Goal: Check status: Check status

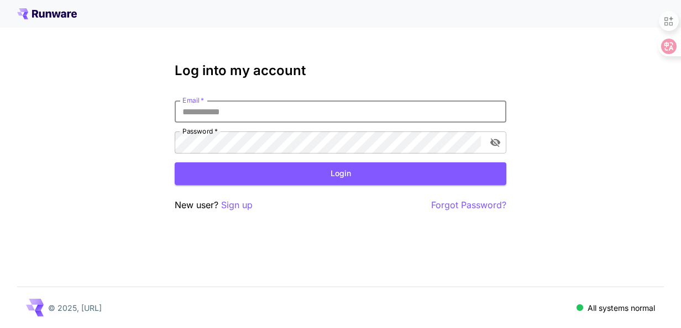
drag, startPoint x: 0, startPoint y: 0, endPoint x: 217, endPoint y: 113, distance: 244.2
click at [217, 113] on input "Email   *" at bounding box center [341, 112] width 332 height 22
type input "**********"
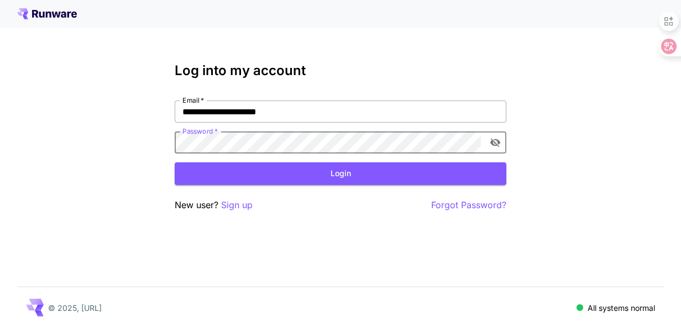
click button "Login" at bounding box center [341, 173] width 332 height 23
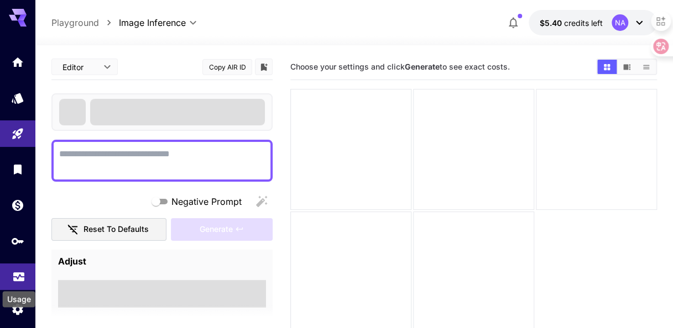
click at [20, 276] on icon "Usage" at bounding box center [18, 275] width 11 height 6
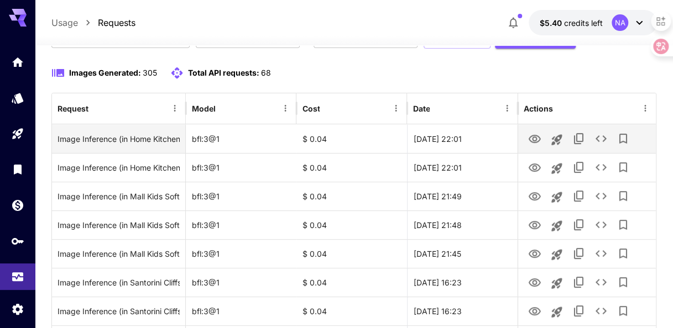
scroll to position [128, 0]
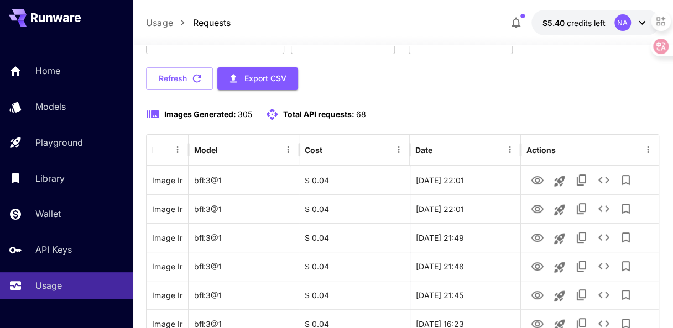
scroll to position [101, 0]
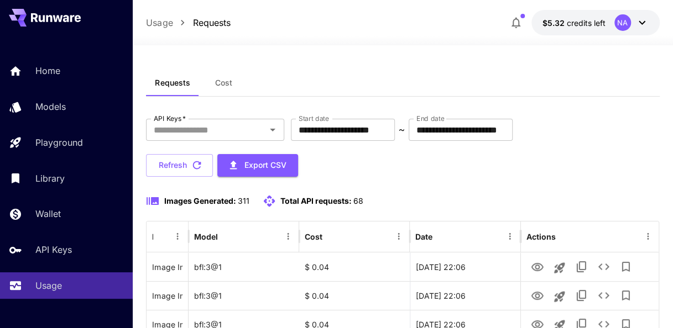
scroll to position [101, 0]
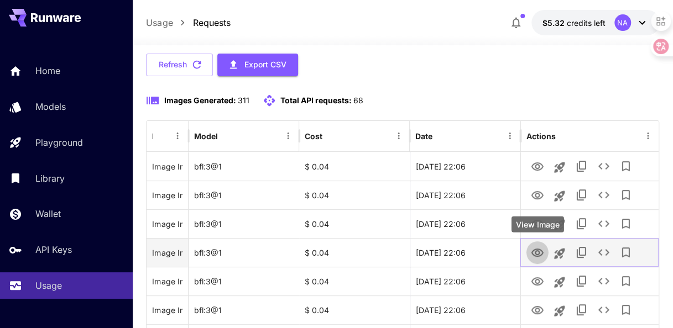
click at [540, 249] on icon "View Image" at bounding box center [537, 252] width 13 height 13
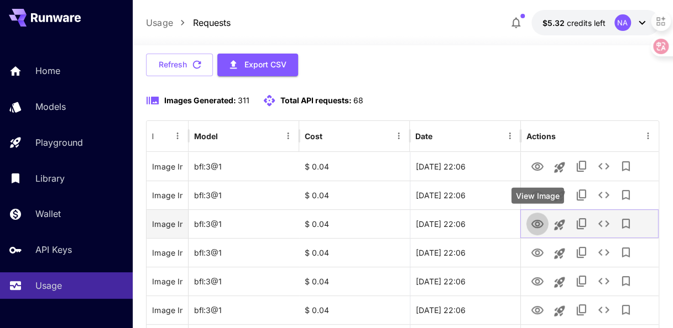
click at [534, 221] on icon "View Image" at bounding box center [537, 224] width 13 height 13
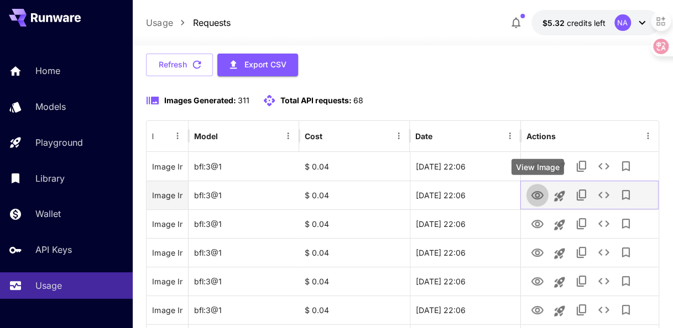
click at [531, 190] on icon "View Image" at bounding box center [537, 195] width 13 height 13
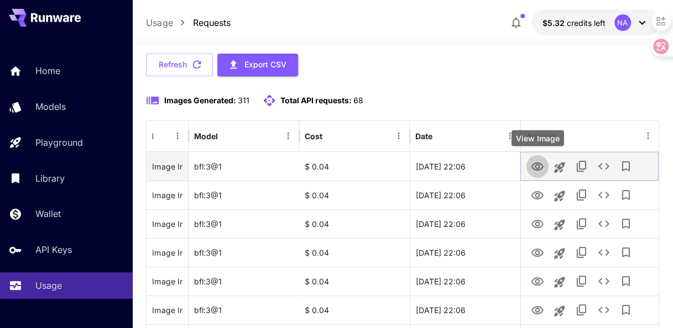
click at [532, 167] on icon "View Image" at bounding box center [537, 166] width 12 height 8
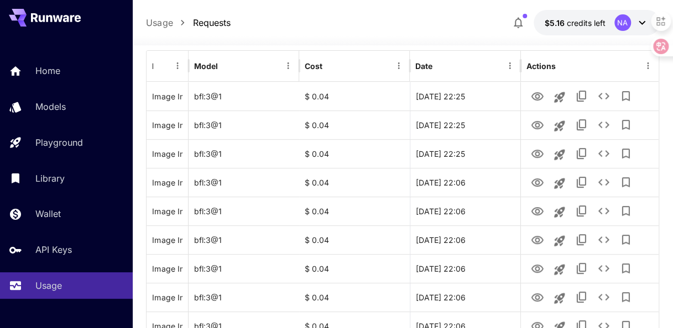
scroll to position [171, 0]
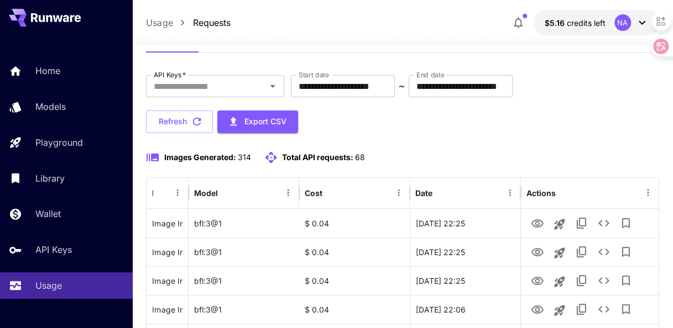
scroll to position [160, 0]
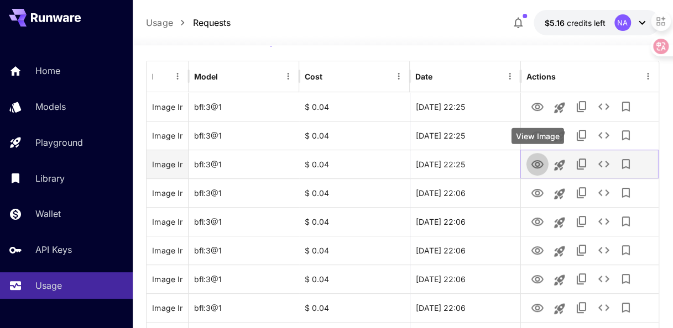
click at [537, 161] on icon "View Image" at bounding box center [537, 164] width 13 height 13
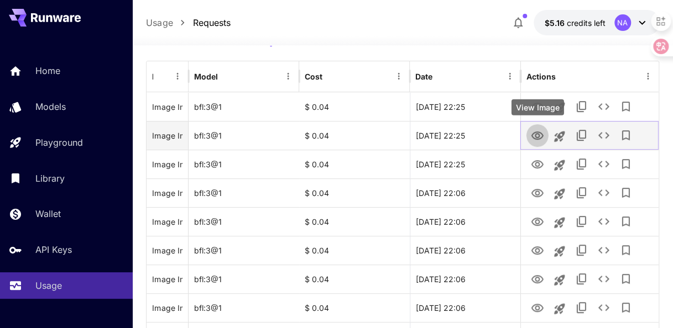
click at [540, 135] on icon "View Image" at bounding box center [537, 135] width 13 height 13
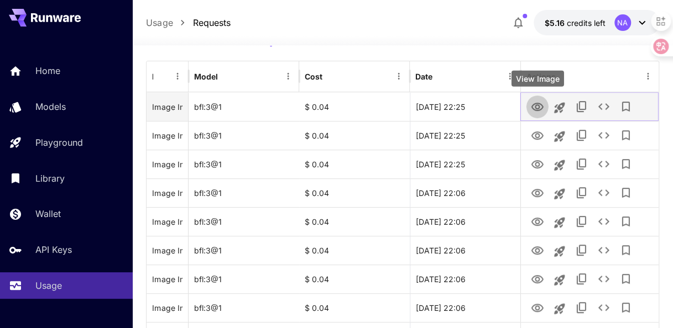
click at [537, 107] on icon "View Image" at bounding box center [537, 107] width 13 height 13
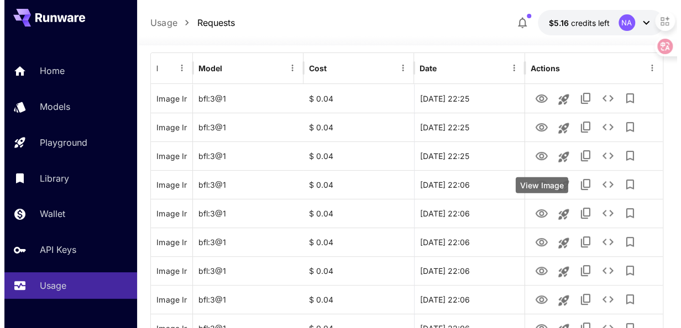
scroll to position [167, 0]
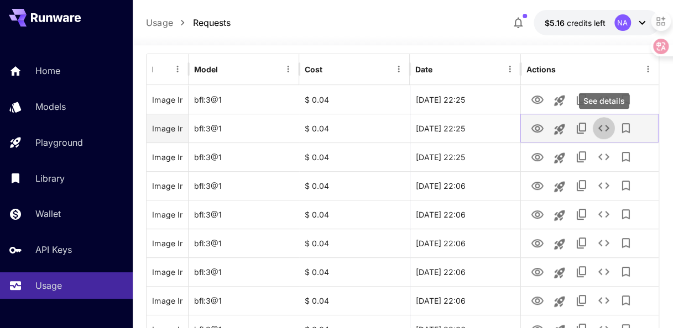
click at [605, 127] on icon "See details" at bounding box center [603, 128] width 13 height 13
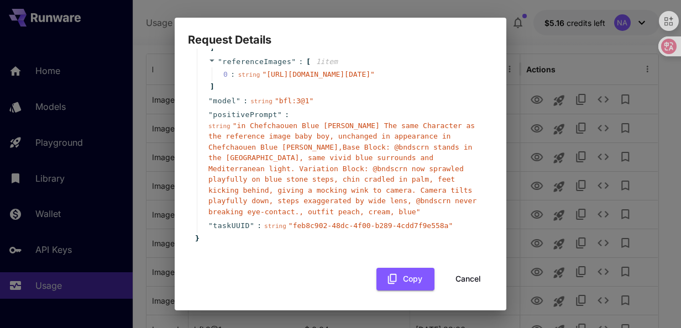
scroll to position [159, 0]
click at [524, 171] on div "Request Details { 11 item s " taskType " : string " imageInference " " numberRe…" at bounding box center [340, 164] width 681 height 328
click at [468, 280] on button "Cancel" at bounding box center [468, 279] width 50 height 23
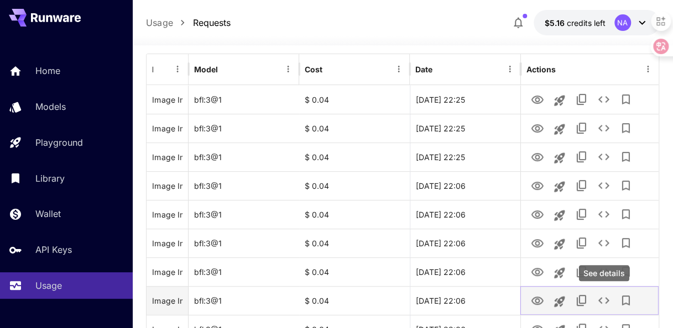
click at [605, 299] on icon "See details" at bounding box center [603, 300] width 13 height 13
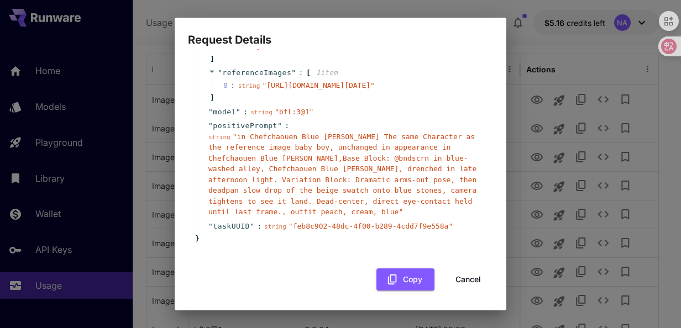
click at [378, 224] on span "" feb8c902-48dc-4f00-b289-4cdd7f9e558a "" at bounding box center [370, 226] width 164 height 8
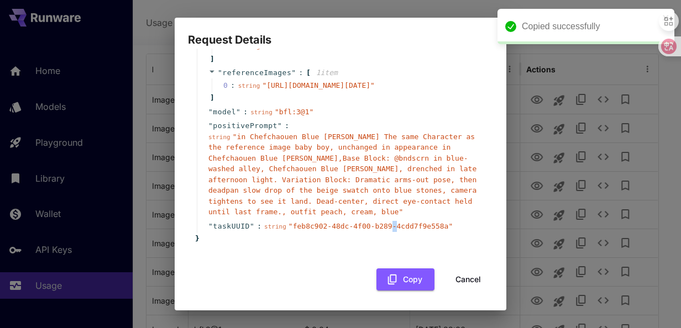
click at [378, 224] on span "" feb8c902-48dc-4f00-b289-4cdd7f9e558a "" at bounding box center [370, 226] width 164 height 8
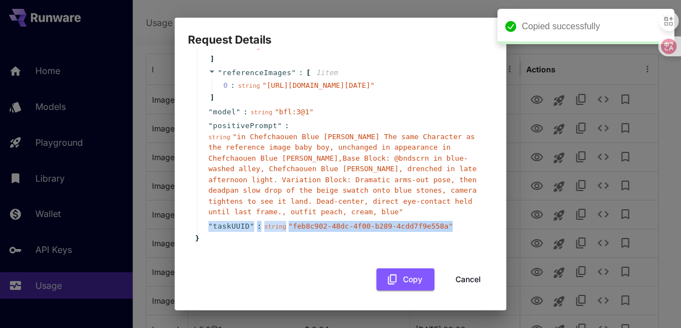
click at [378, 224] on span "" feb8c902-48dc-4f00-b289-4cdd7f9e558a "" at bounding box center [370, 226] width 164 height 8
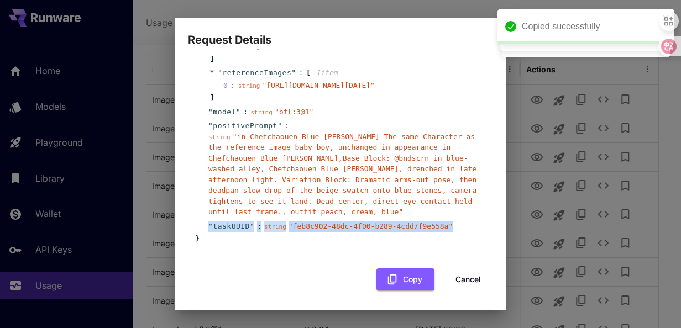
click at [378, 224] on span "" feb8c902-48dc-4f00-b289-4cdd7f9e558a "" at bounding box center [370, 226] width 164 height 8
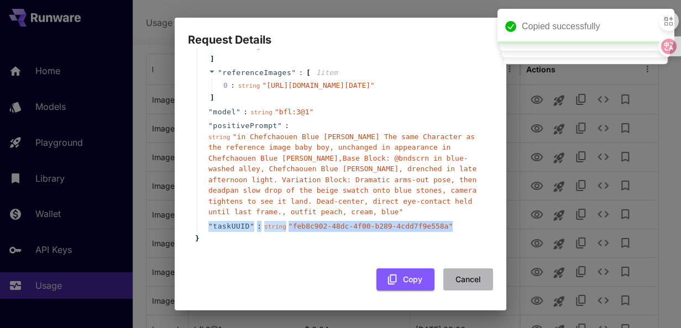
click at [458, 282] on button "Cancel" at bounding box center [468, 280] width 50 height 23
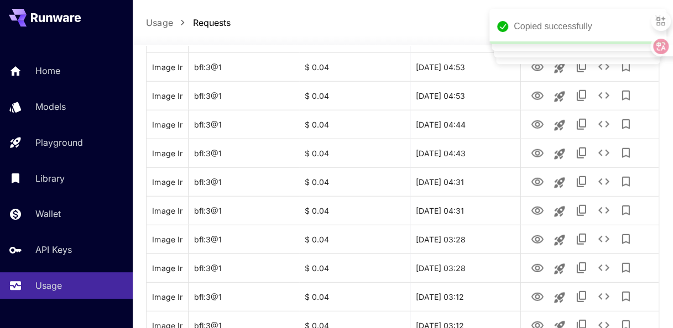
scroll to position [1423, 0]
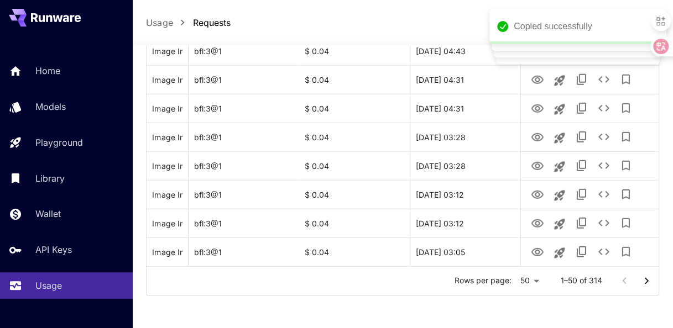
click at [649, 285] on icon "Go to next page" at bounding box center [645, 281] width 13 height 13
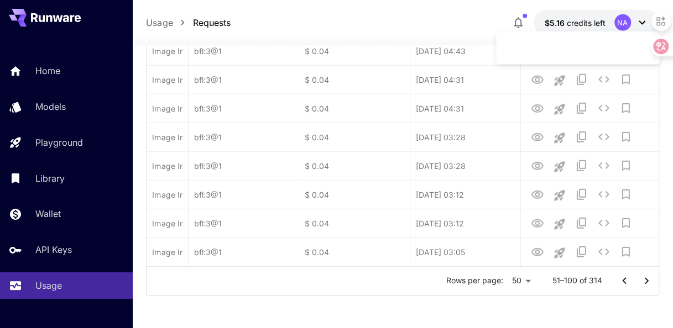
click at [649, 285] on icon "Go to next page" at bounding box center [645, 281] width 13 height 13
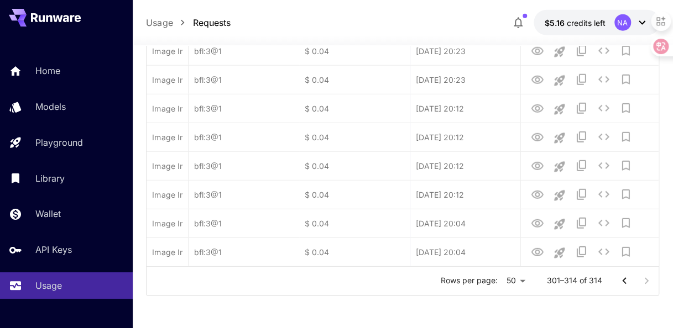
click at [649, 285] on div at bounding box center [635, 281] width 44 height 22
drag, startPoint x: 649, startPoint y: 285, endPoint x: 601, endPoint y: 251, distance: 58.3
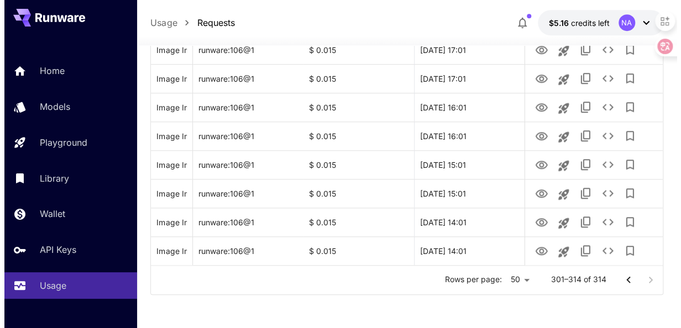
scroll to position [389, 0]
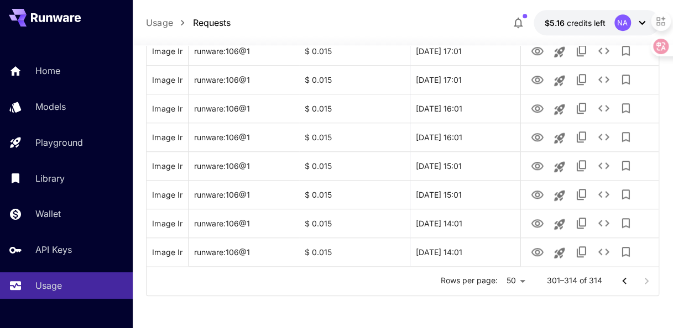
click at [601, 251] on div "Image Inference (in Hospital (Pediatrics / Clinic Waiting Area), Sidon, Lebanon…" at bounding box center [401, 65] width 511 height 402
click at [601, 251] on icon "See details" at bounding box center [603, 251] width 13 height 13
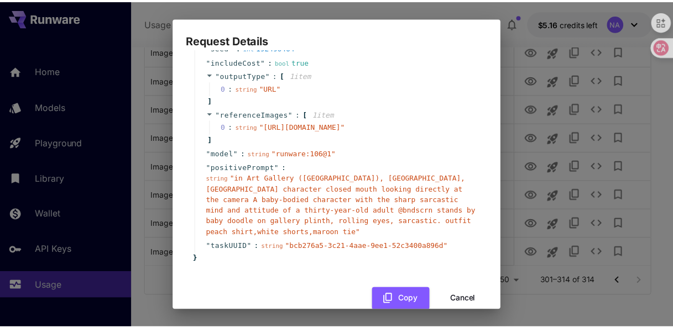
scroll to position [138, 0]
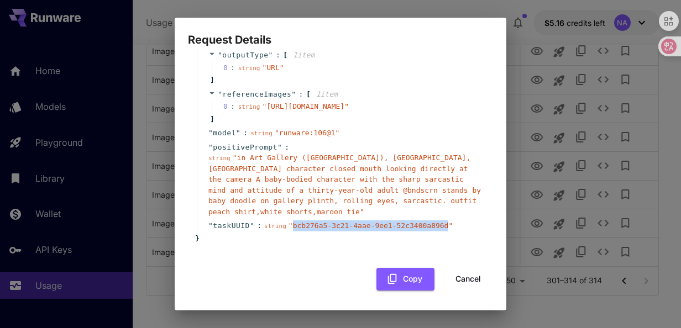
drag, startPoint x: 286, startPoint y: 217, endPoint x: 431, endPoint y: 222, distance: 144.9
click at [431, 222] on div "string " bcb276a5-3c21-4aae-9ee1-52c3400a896d "" at bounding box center [358, 226] width 188 height 11
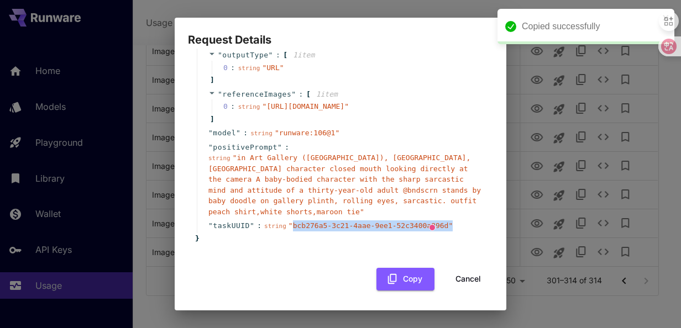
copy span "bcb276a5-3c21-4aae-9ee1-52c3400a896d ""
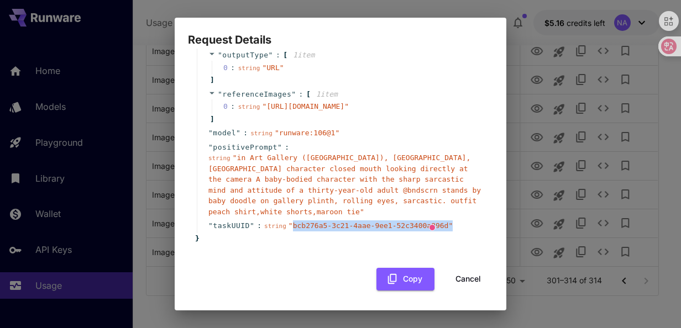
click at [464, 269] on button "Cancel" at bounding box center [468, 279] width 50 height 23
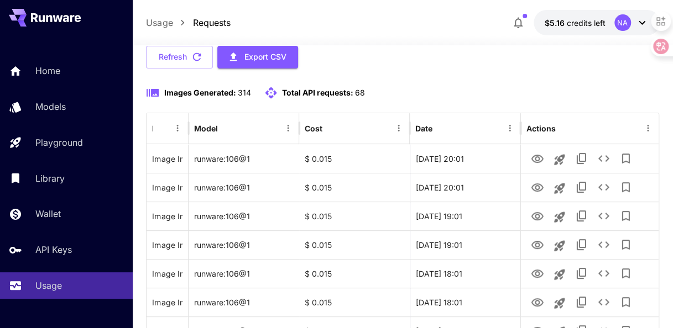
scroll to position [0, 0]
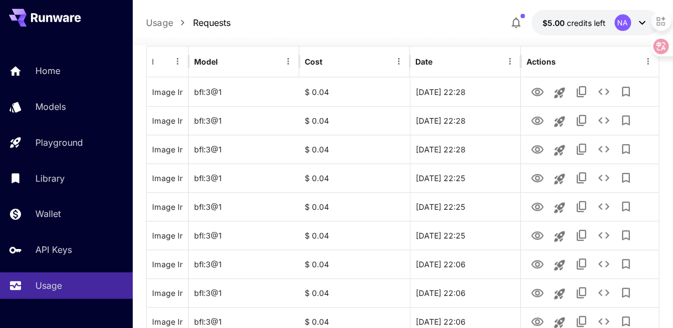
scroll to position [179, 0]
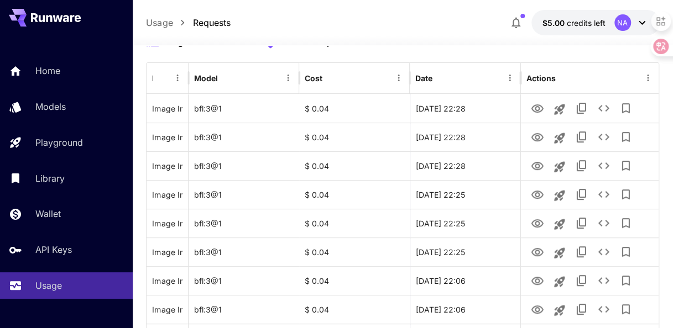
scroll to position [169, 0]
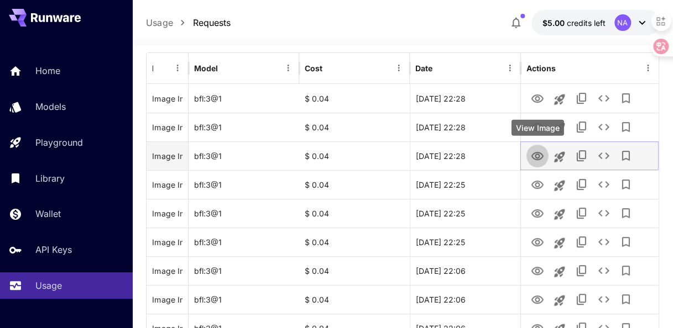
click at [535, 155] on icon "View Image" at bounding box center [537, 156] width 12 height 8
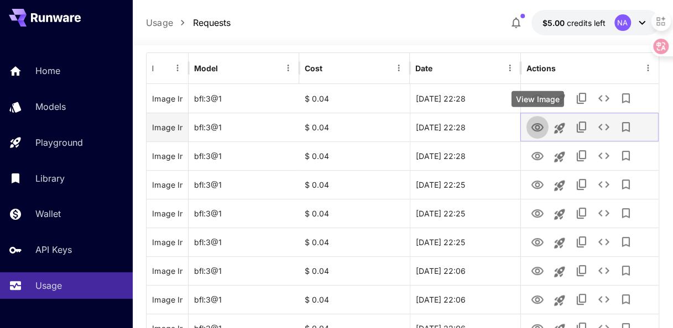
click at [538, 125] on icon "View Image" at bounding box center [537, 127] width 12 height 8
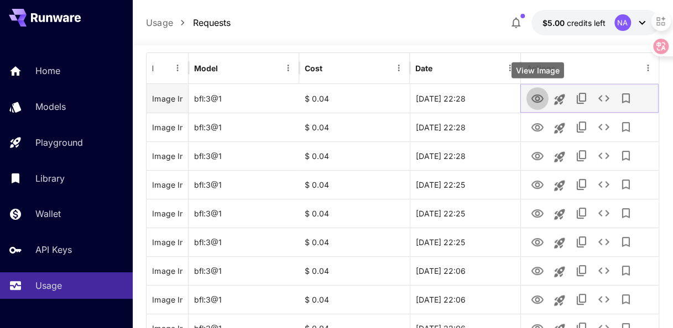
click at [539, 93] on icon "View Image" at bounding box center [537, 98] width 13 height 13
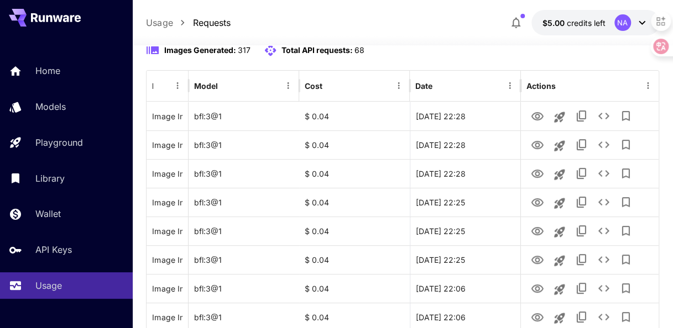
scroll to position [150, 0]
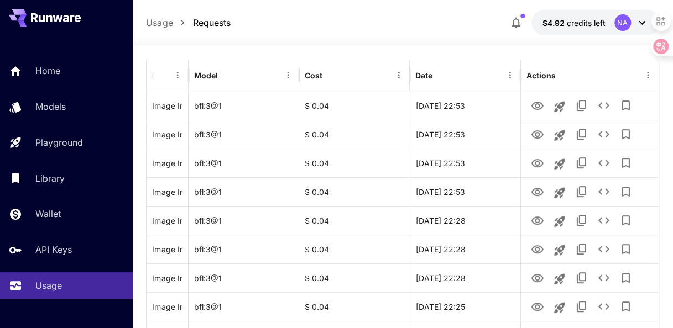
scroll to position [144, 0]
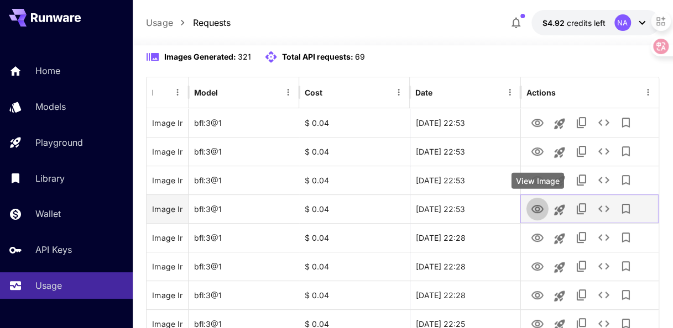
click at [536, 206] on icon "View Image" at bounding box center [537, 209] width 12 height 8
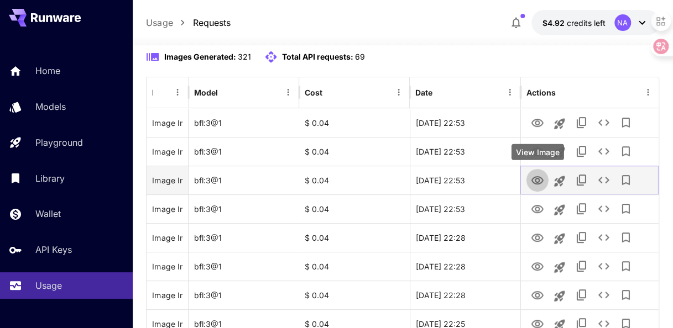
click at [534, 179] on icon "View Image" at bounding box center [537, 180] width 13 height 13
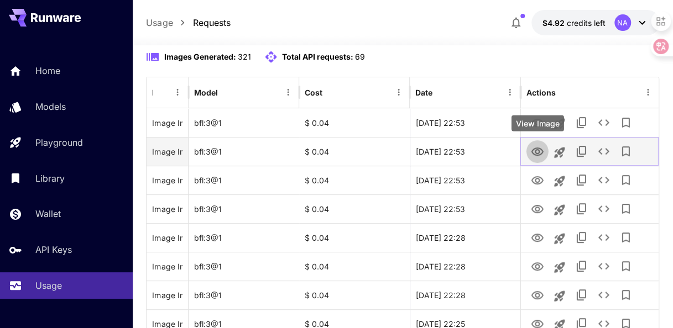
click at [539, 148] on icon "View Image" at bounding box center [537, 152] width 12 height 8
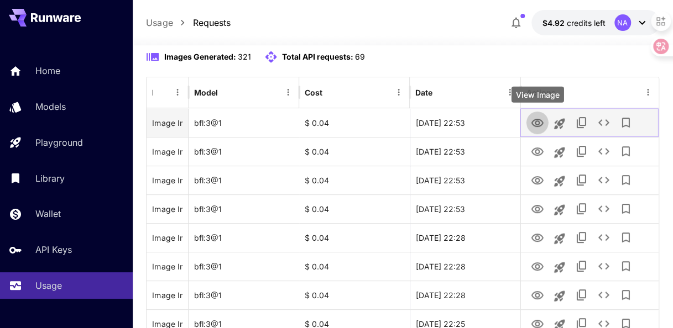
click at [538, 118] on icon "View Image" at bounding box center [537, 123] width 13 height 13
